Goal: Find specific page/section: Find specific page/section

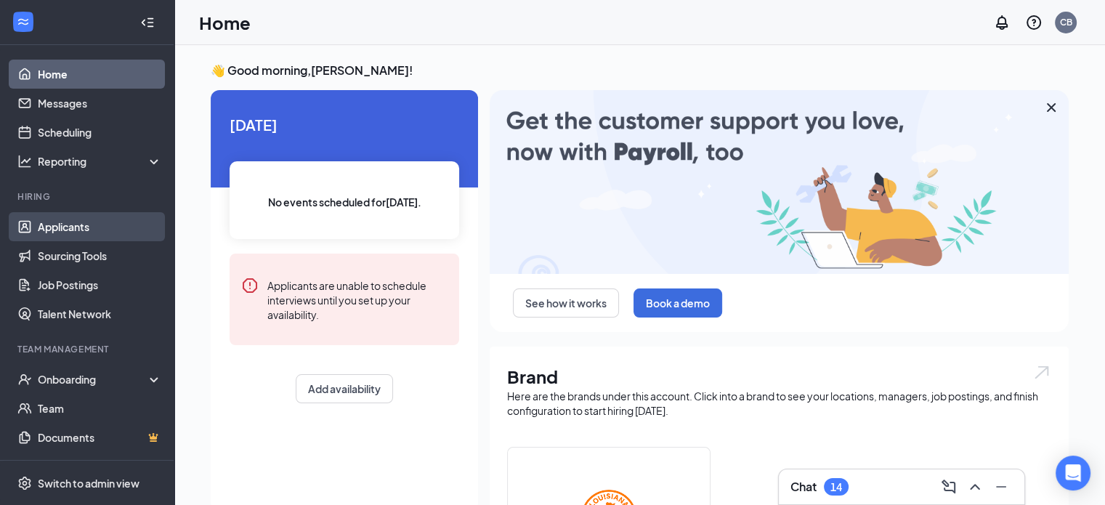
click at [69, 223] on link "Applicants" at bounding box center [100, 226] width 124 height 29
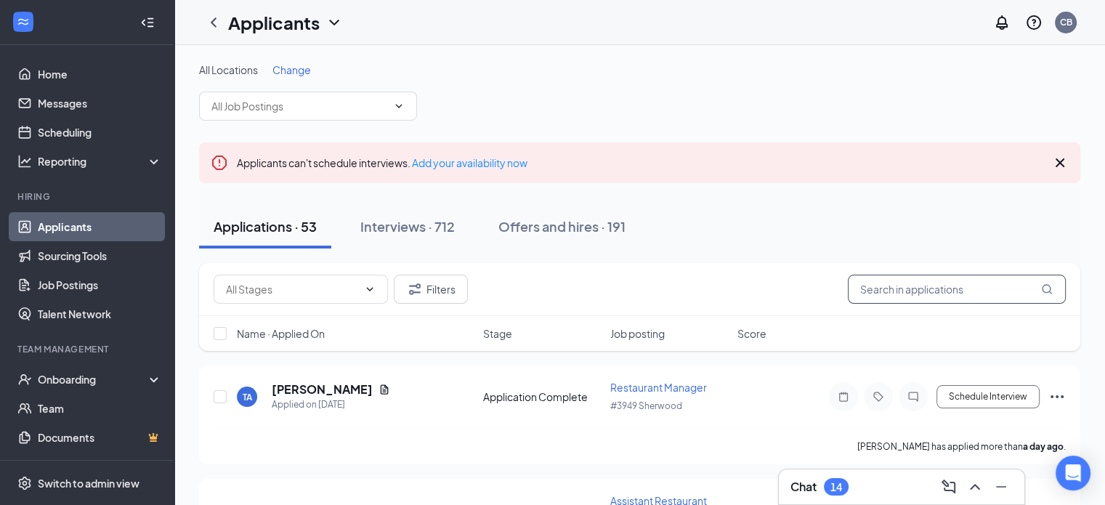
click at [897, 291] on input "text" at bounding box center [957, 289] width 218 height 29
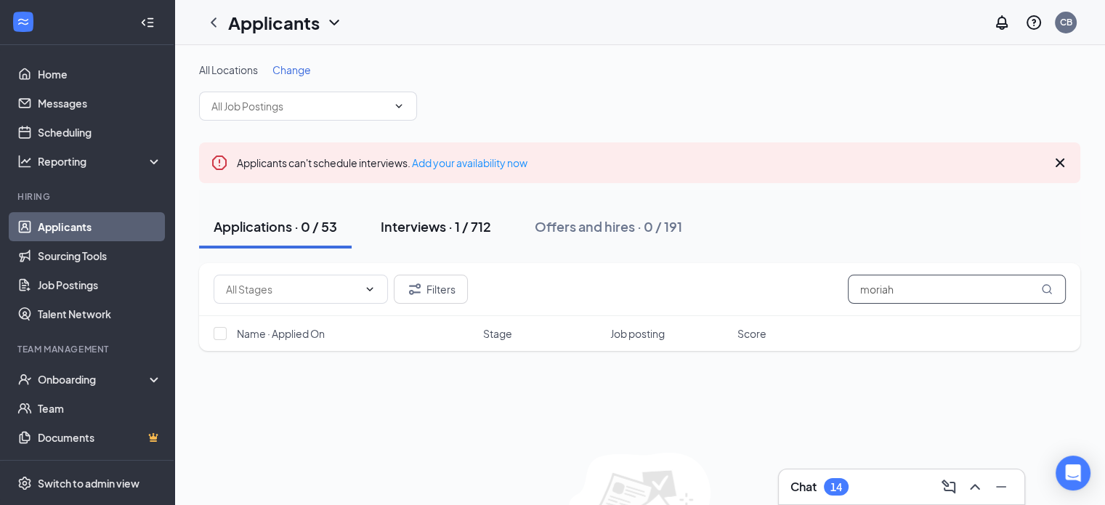
type input "moriah"
click at [421, 230] on div "Interviews · 1 / 712" at bounding box center [436, 226] width 110 height 18
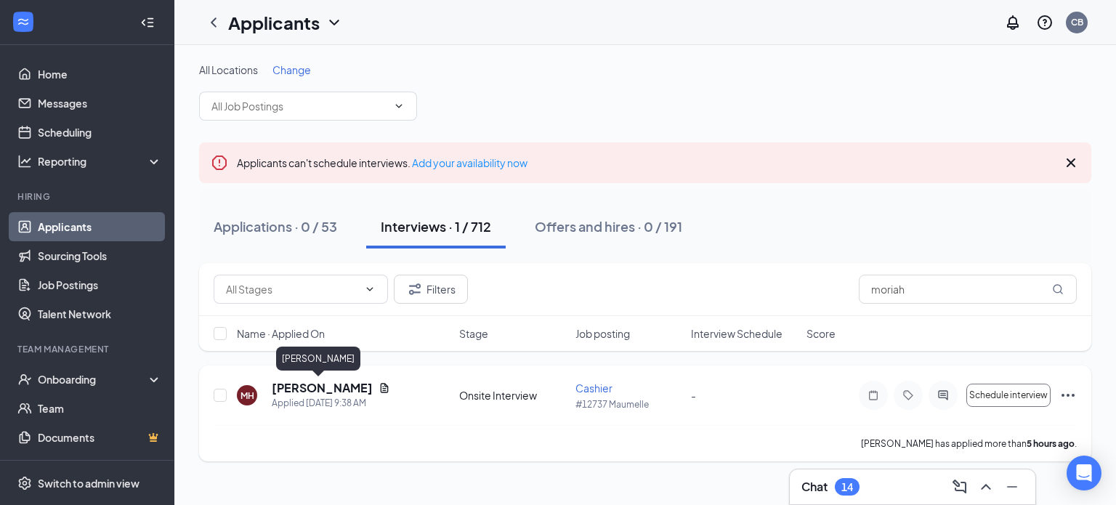
click at [312, 392] on h5 "[PERSON_NAME]" at bounding box center [322, 388] width 101 height 16
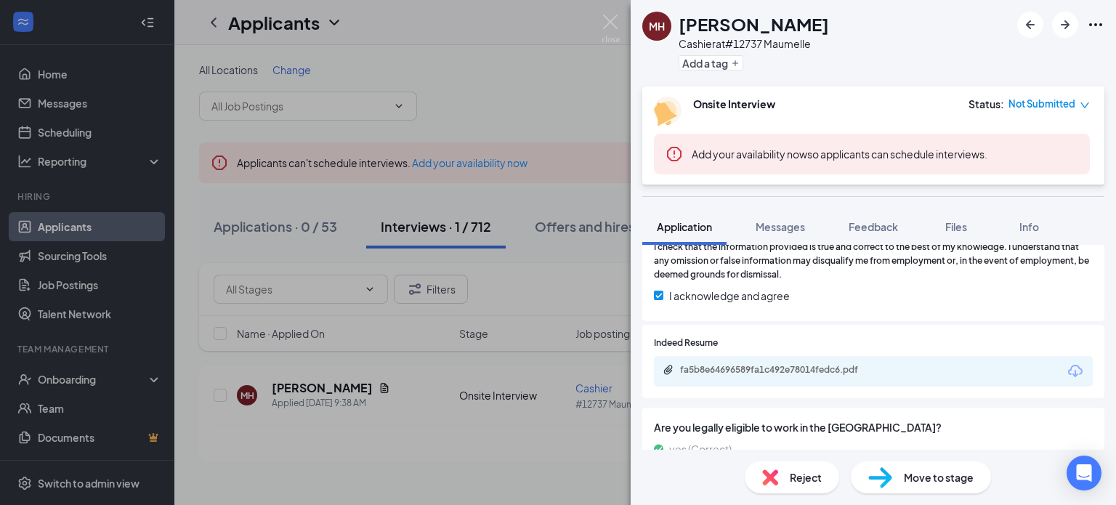
scroll to position [872, 0]
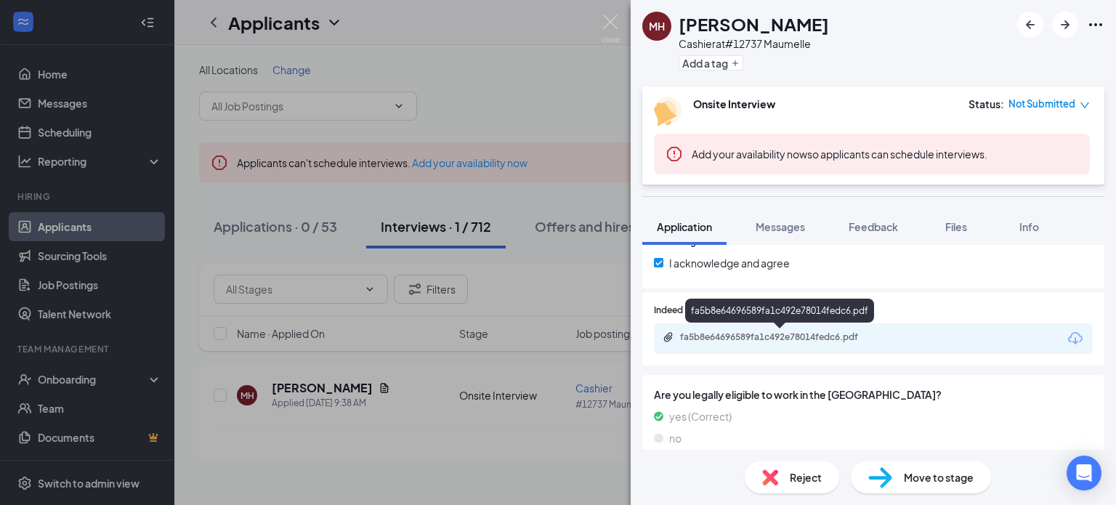
click at [879, 338] on div "fa5b8e64696589fa1c492e78014fedc6.pdf" at bounding box center [781, 337] width 203 height 12
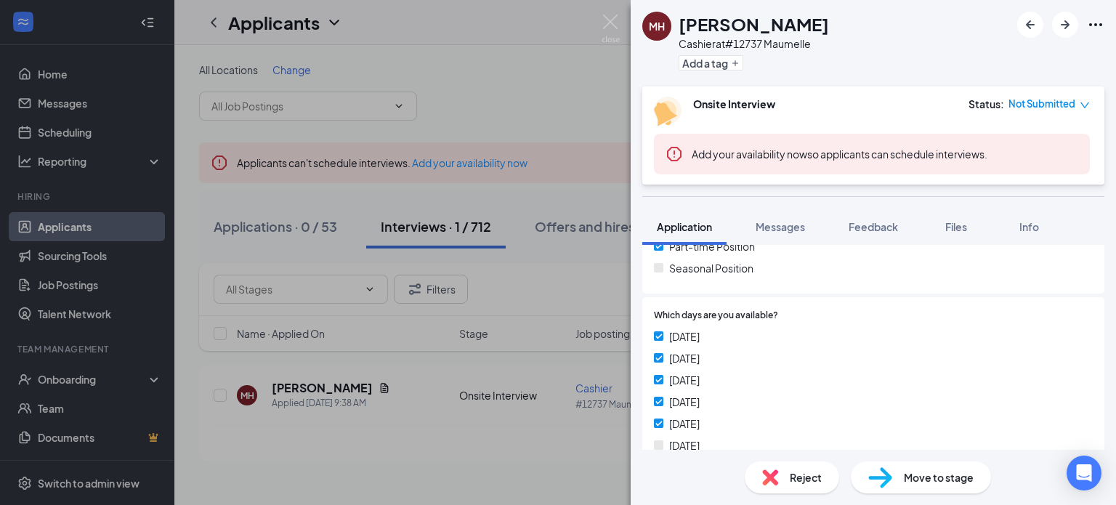
scroll to position [363, 0]
